Goal: Register for event/course

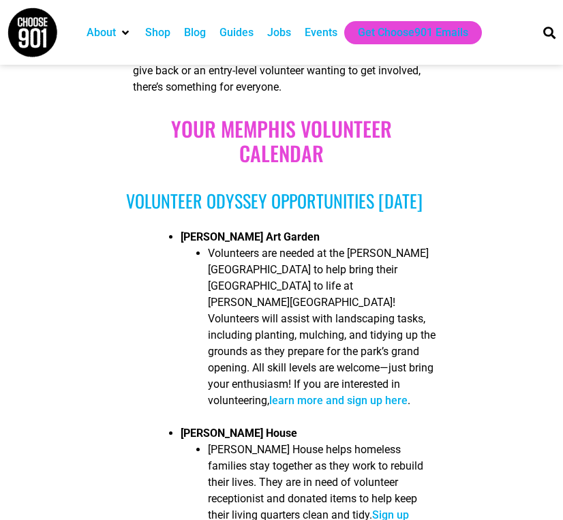
scroll to position [782, 0]
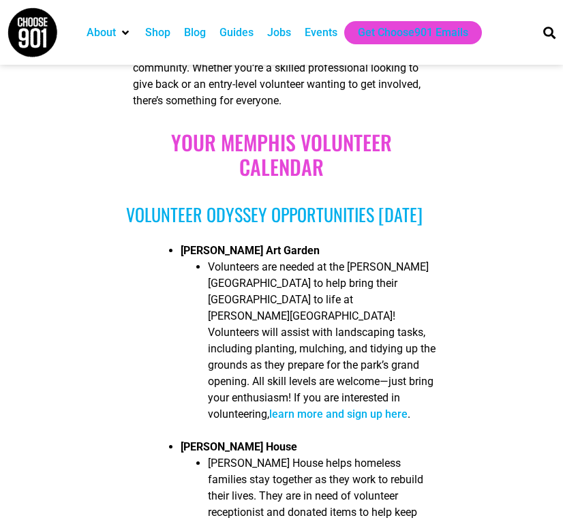
click at [323, 408] on link "learn more and sign up here" at bounding box center [338, 414] width 138 height 13
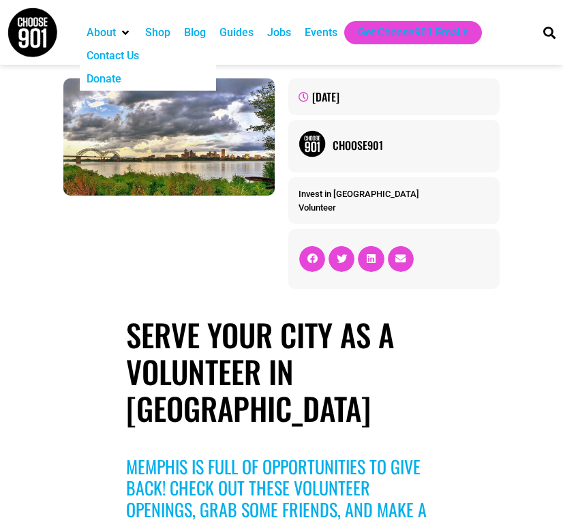
click at [112, 31] on div "About" at bounding box center [101, 33] width 29 height 16
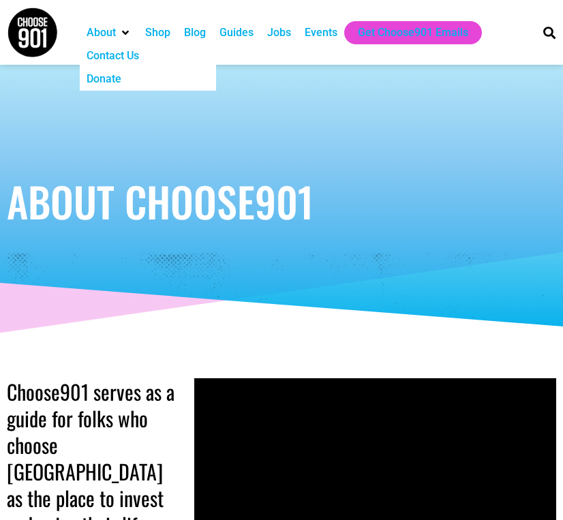
click at [113, 29] on div "About" at bounding box center [101, 33] width 29 height 16
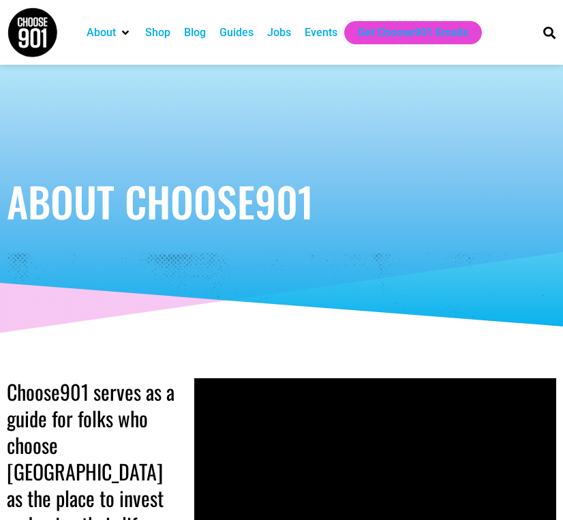
click at [337, 29] on div "Events" at bounding box center [321, 33] width 33 height 16
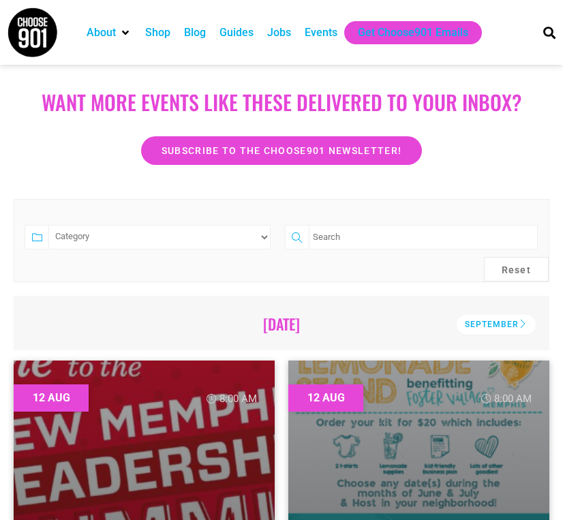
scroll to position [262, 0]
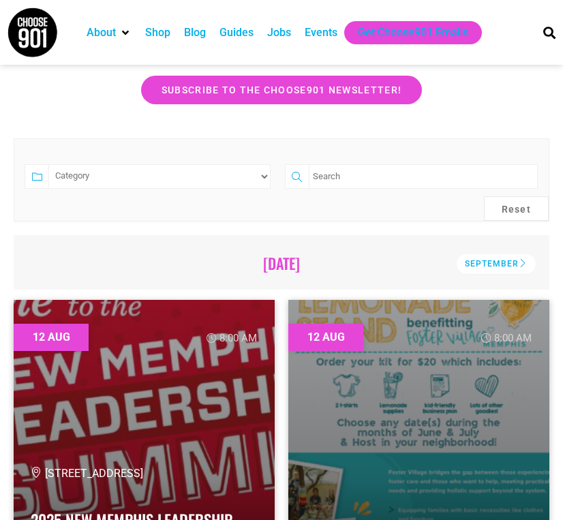
select select "2997"
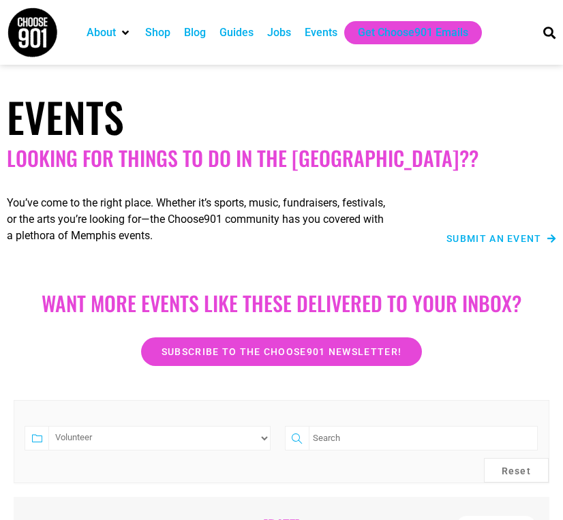
scroll to position [0, 0]
click at [348, 436] on input "search" at bounding box center [423, 438] width 229 height 25
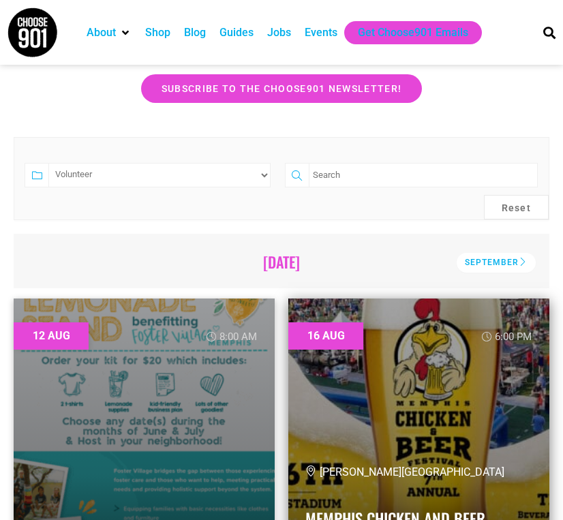
scroll to position [265, 0]
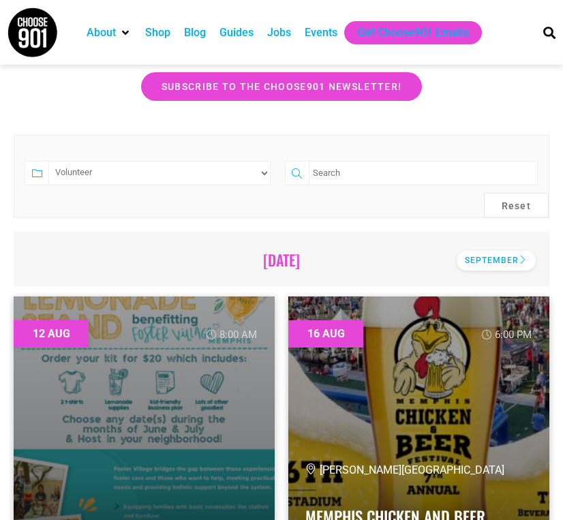
click at [500, 261] on div "September" at bounding box center [496, 261] width 79 height 20
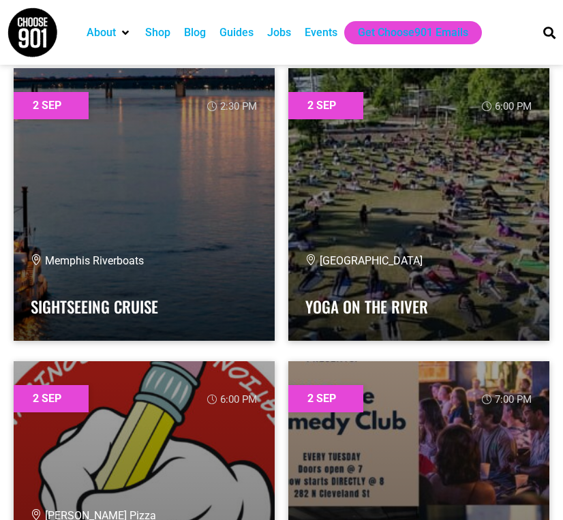
scroll to position [2255, 0]
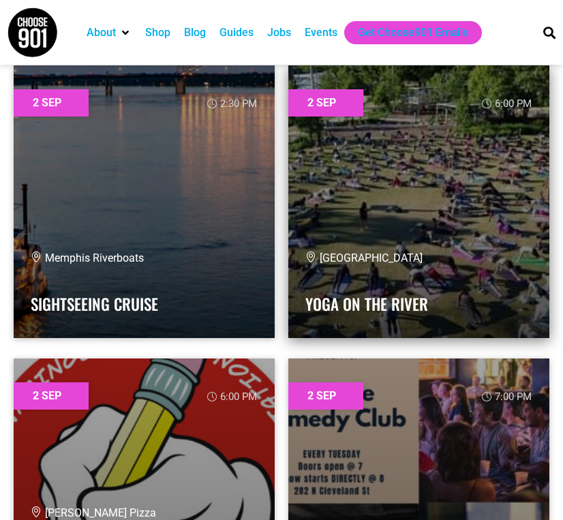
click at [485, 174] on link at bounding box center [418, 201] width 261 height 273
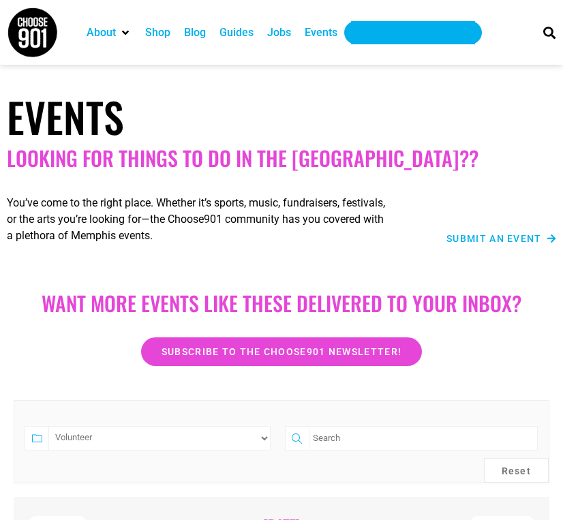
scroll to position [0, 0]
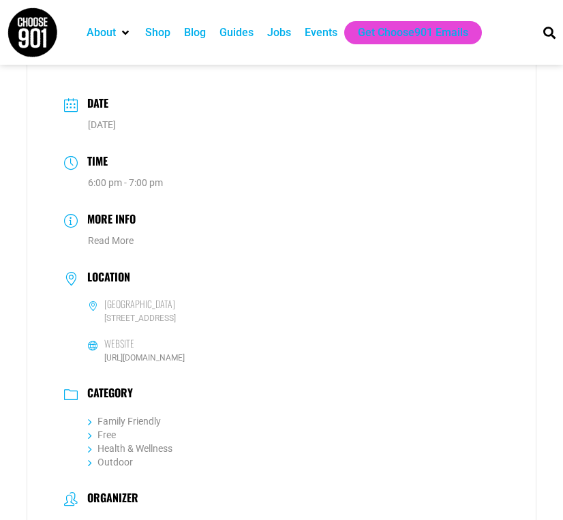
scroll to position [502, 0]
